Goal: Navigation & Orientation: Go to known website

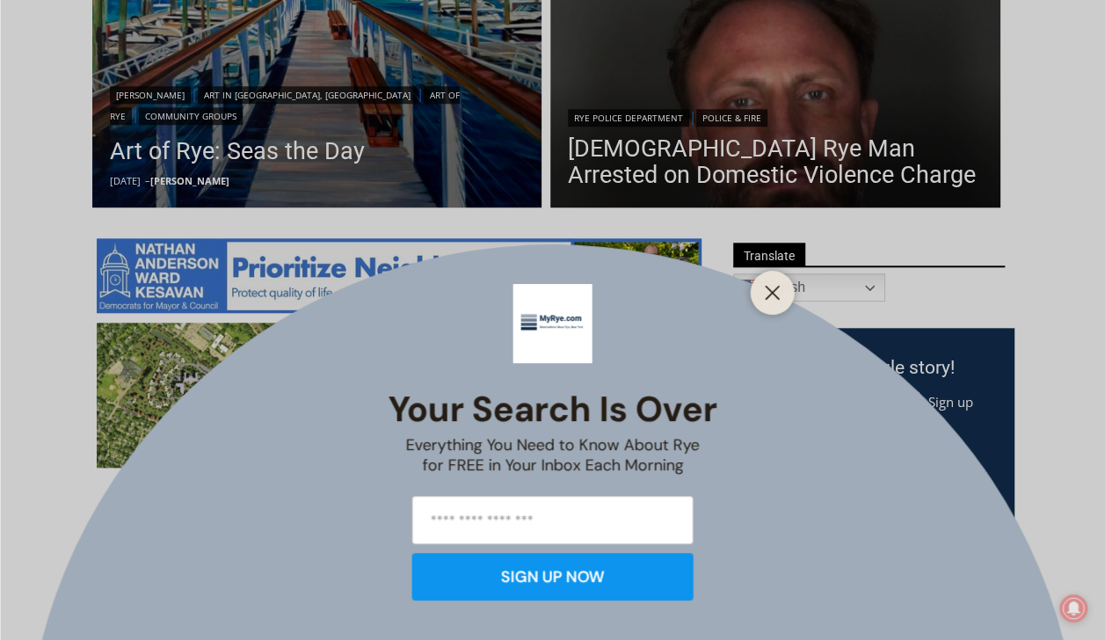
scroll to position [738, 0]
